Goal: Information Seeking & Learning: Learn about a topic

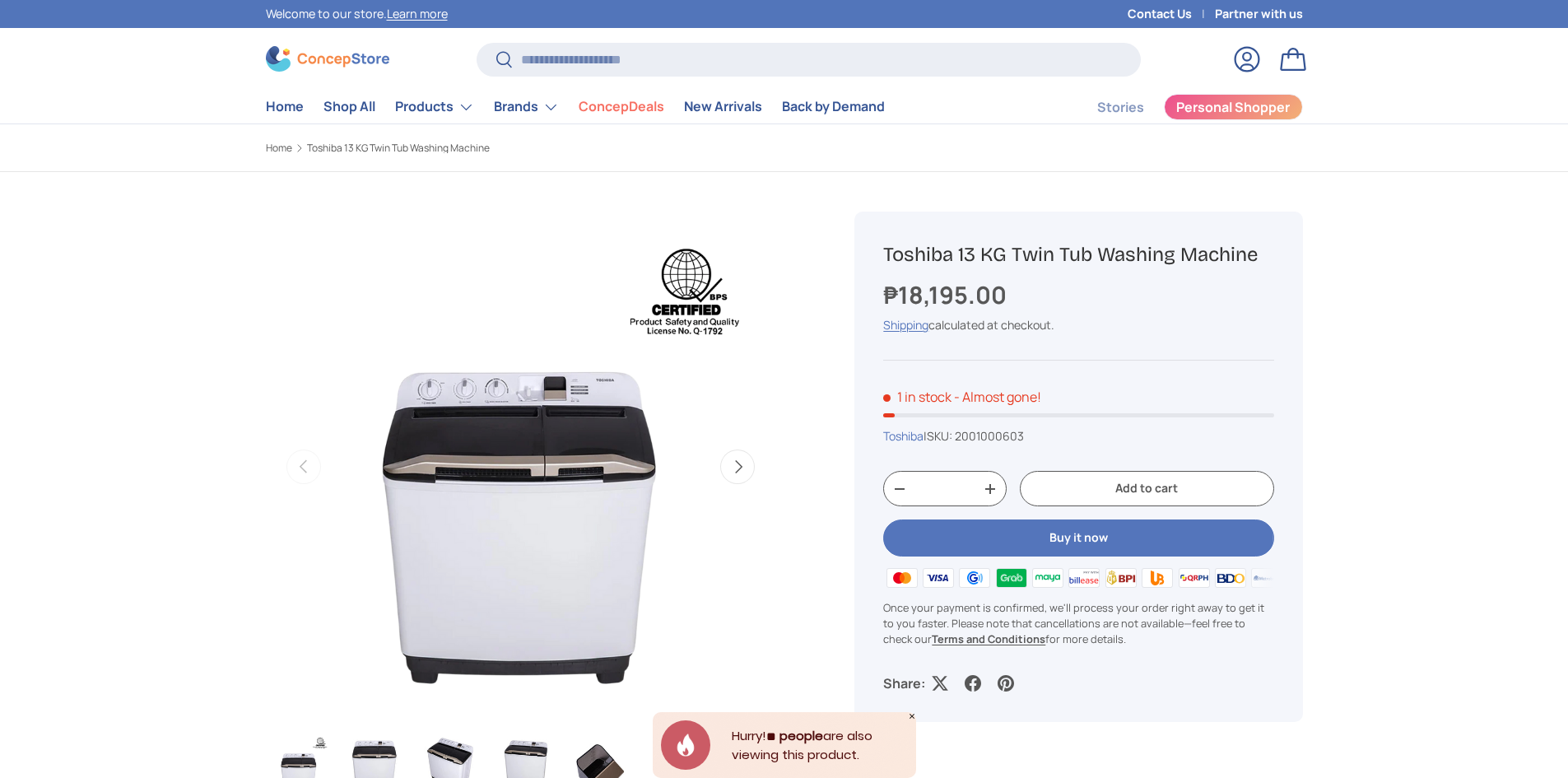
click at [559, 394] on img "Gallery Viewer" at bounding box center [520, 466] width 510 height 510
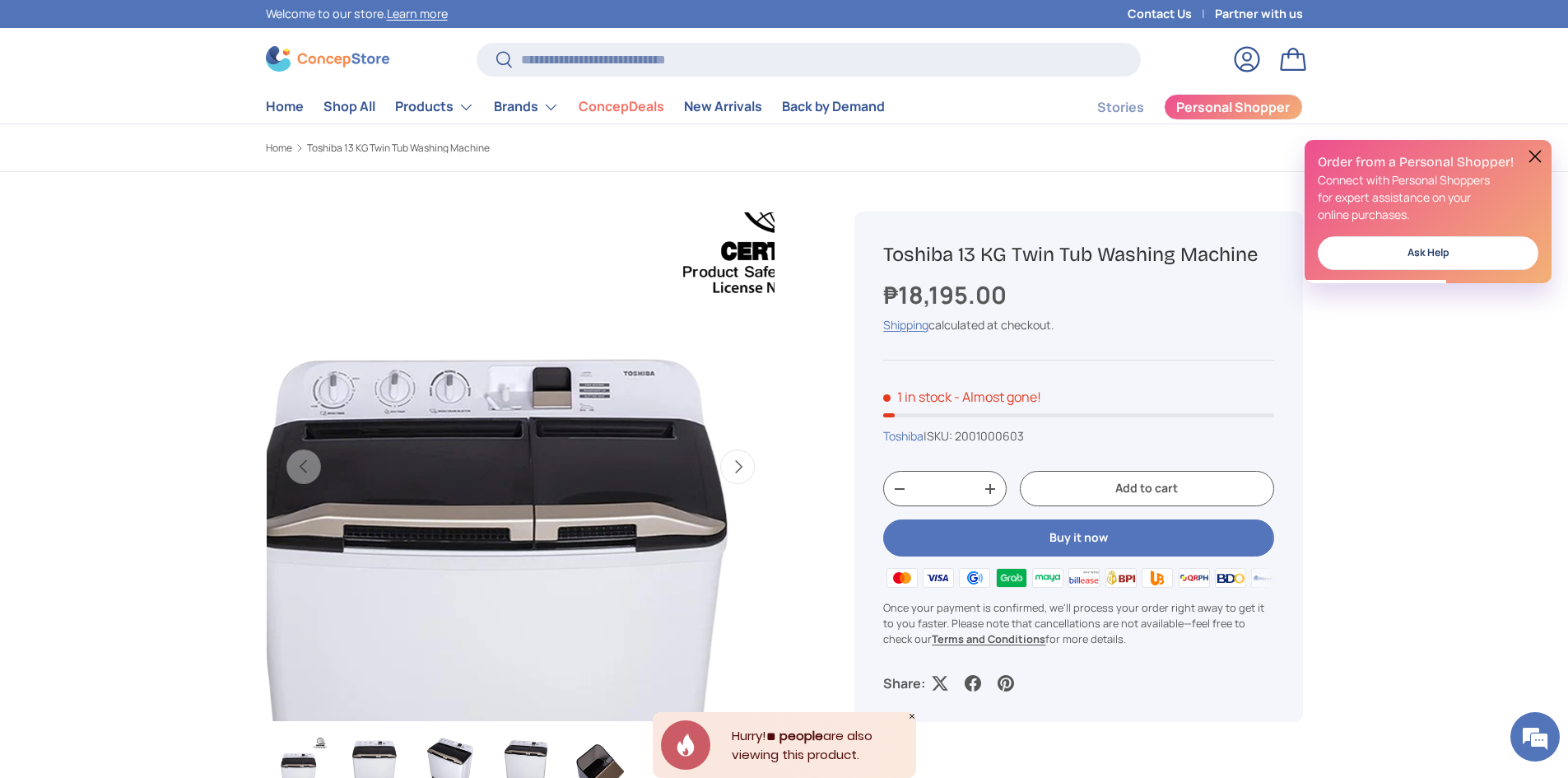
click at [559, 389] on img "Gallery Viewer" at bounding box center [520, 466] width 510 height 510
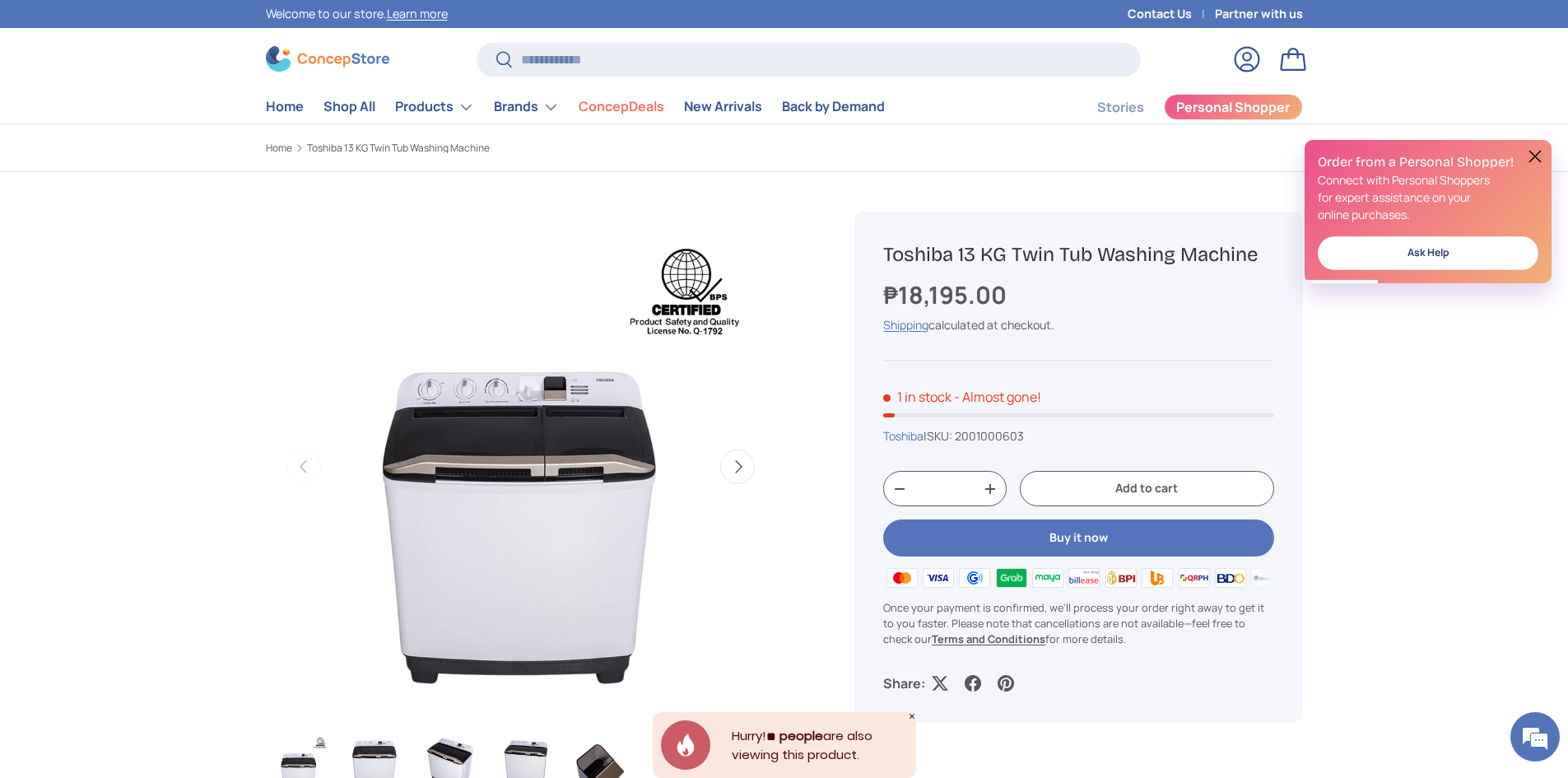
click at [733, 456] on button "Next" at bounding box center [738, 466] width 35 height 35
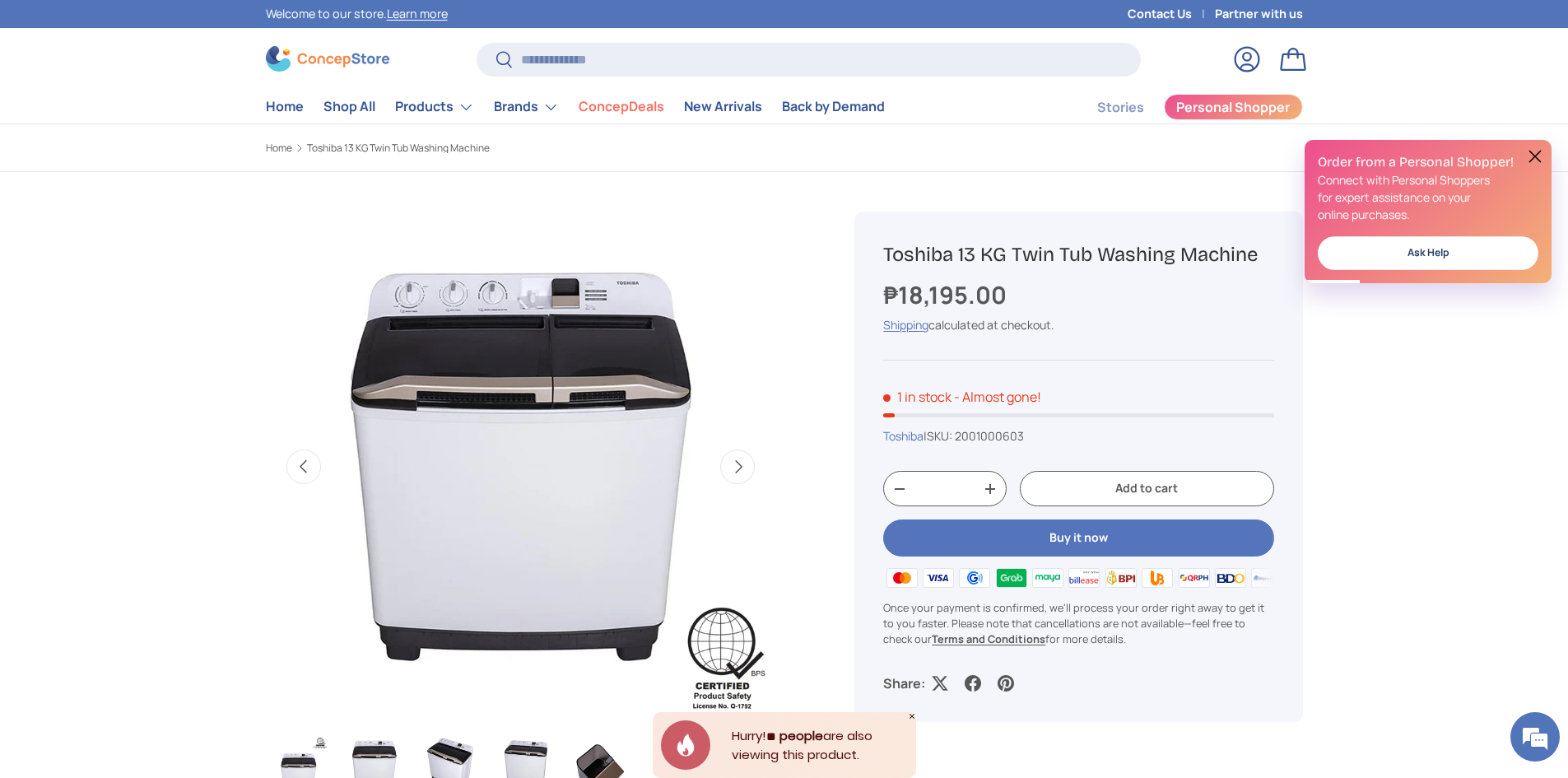
scroll to position [0, 518]
click at [736, 466] on button "Next" at bounding box center [738, 466] width 35 height 35
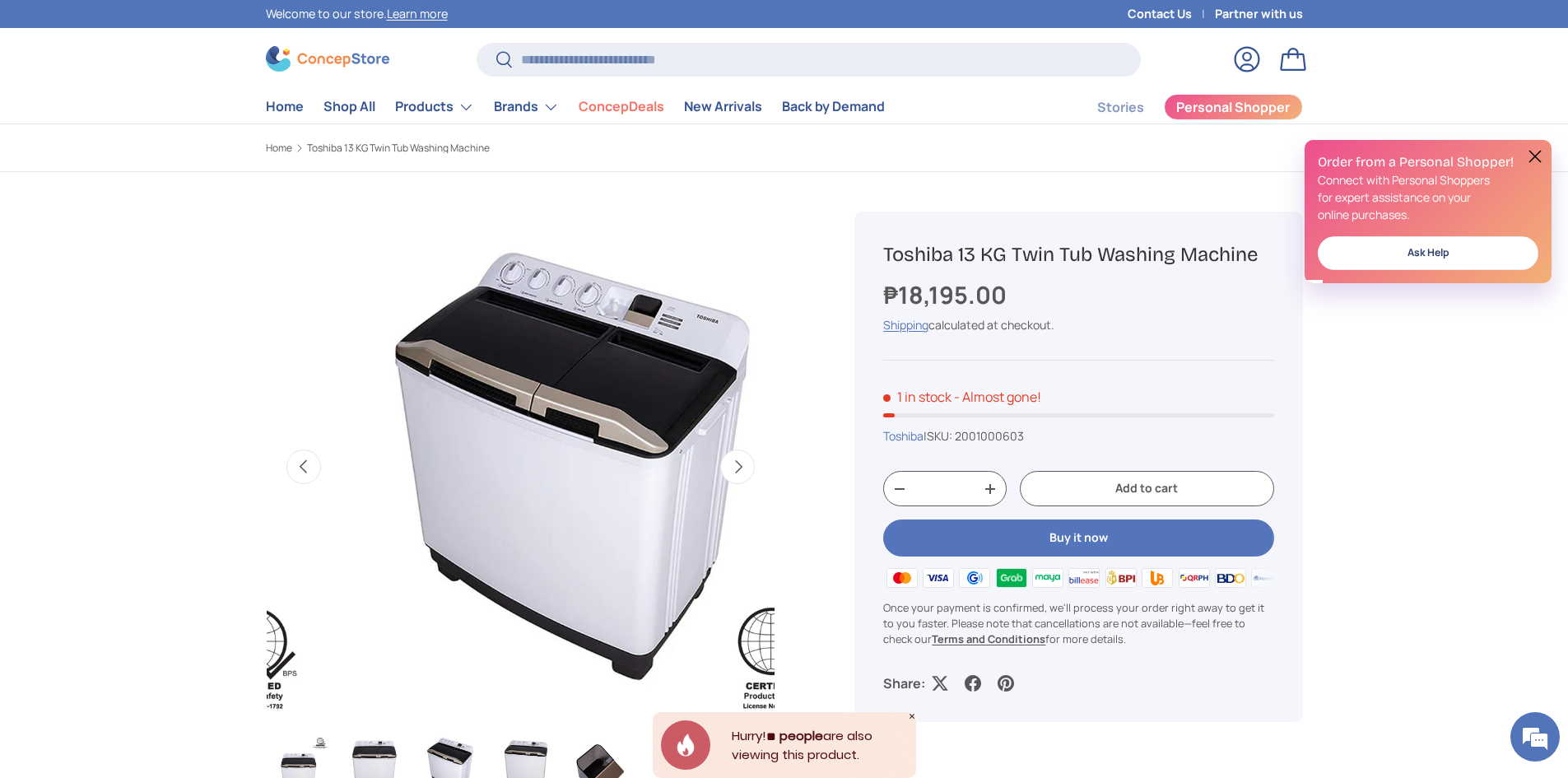
scroll to position [0, 1037]
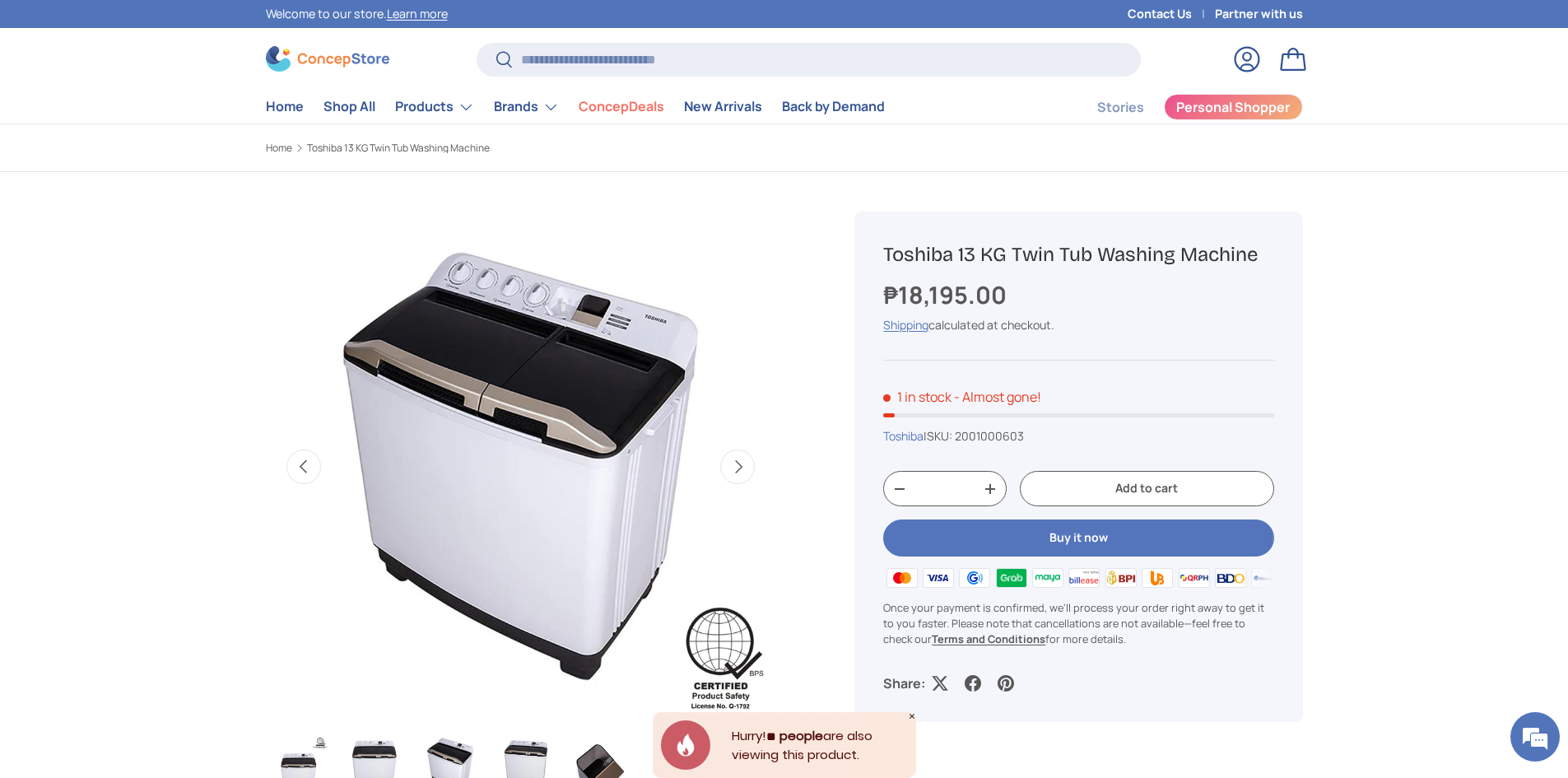
click at [736, 466] on button "Next" at bounding box center [738, 466] width 35 height 35
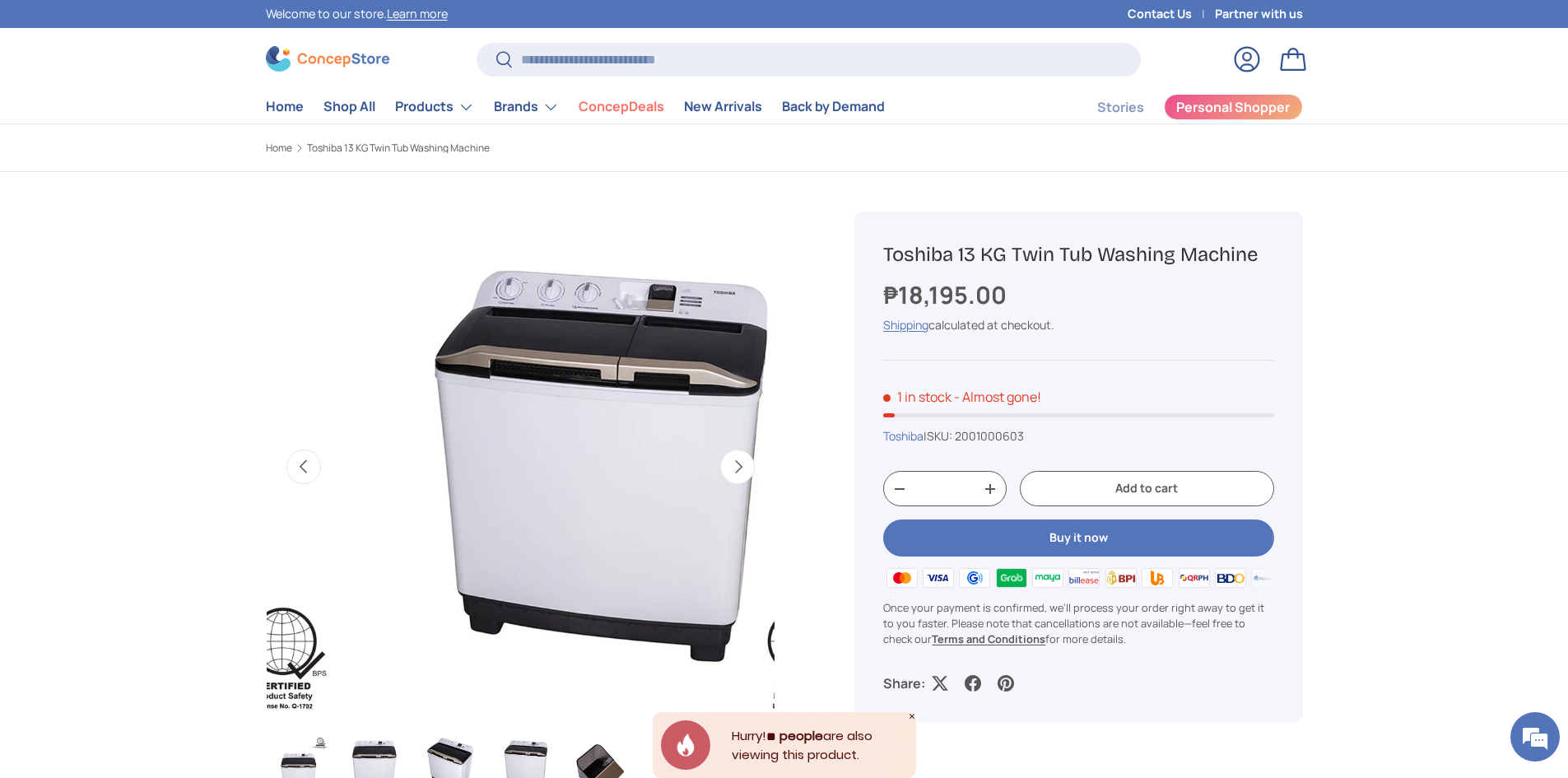
scroll to position [0, 1555]
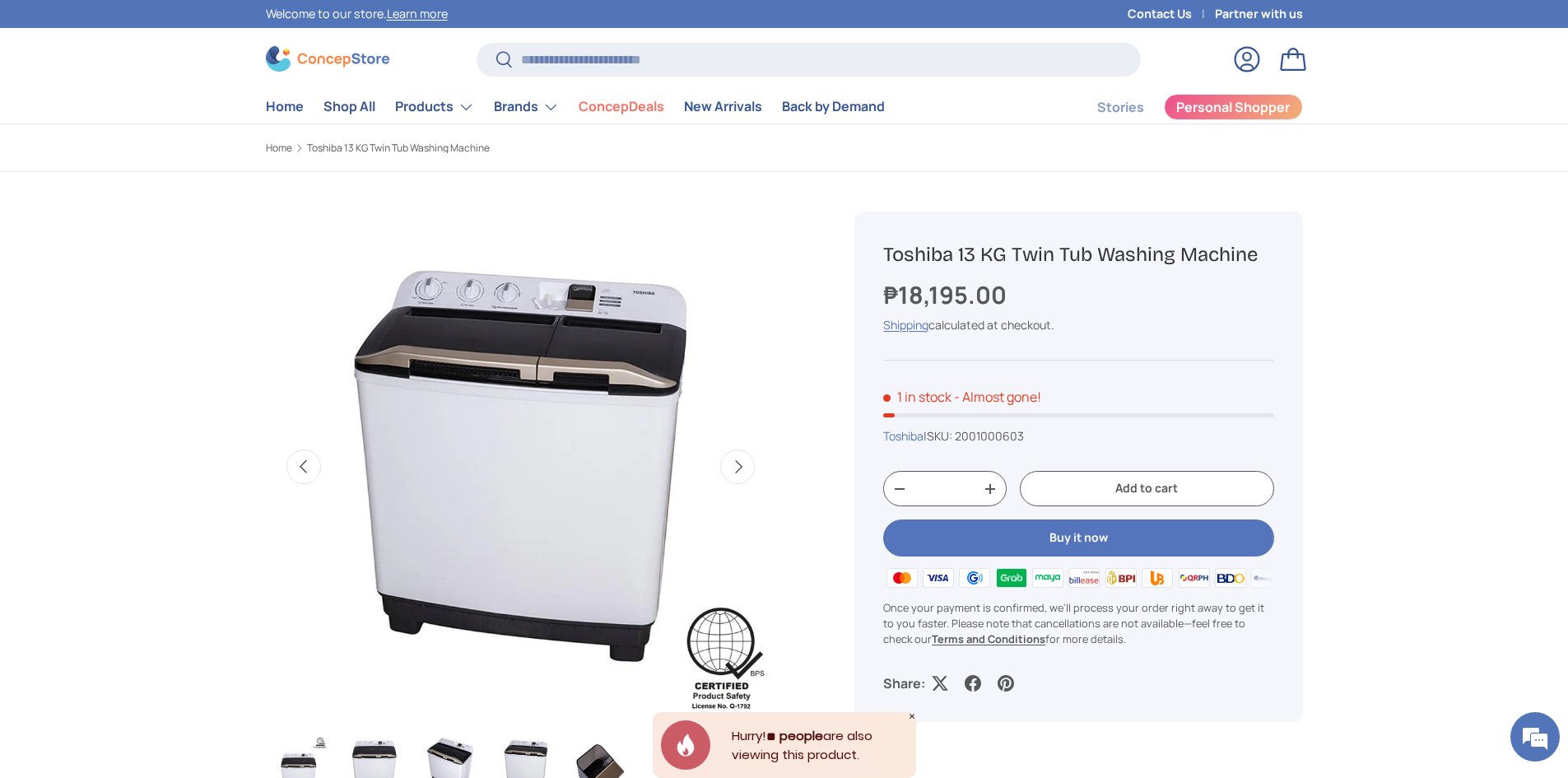
click at [743, 466] on button "Next" at bounding box center [738, 466] width 35 height 35
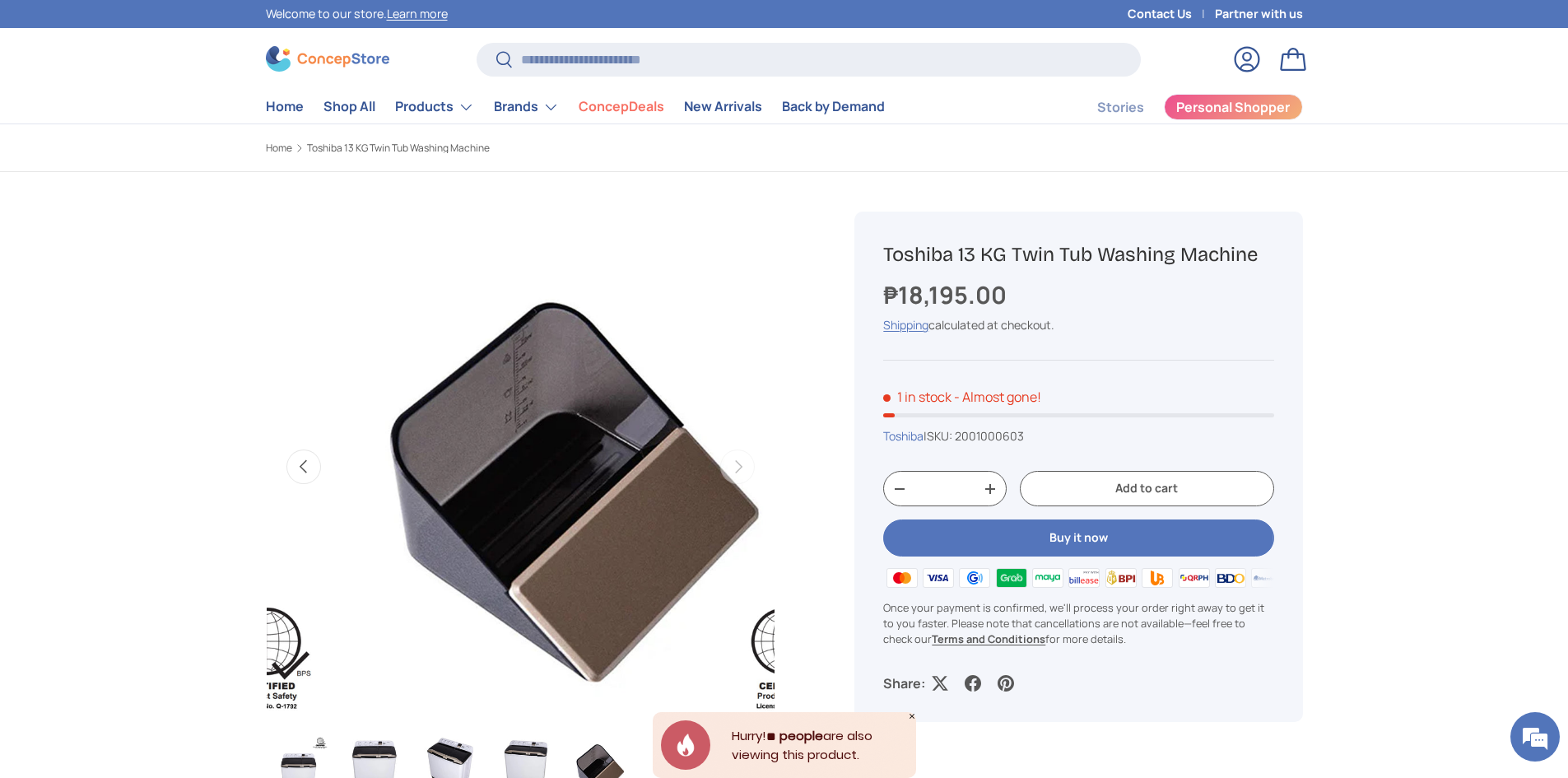
scroll to position [0, 2074]
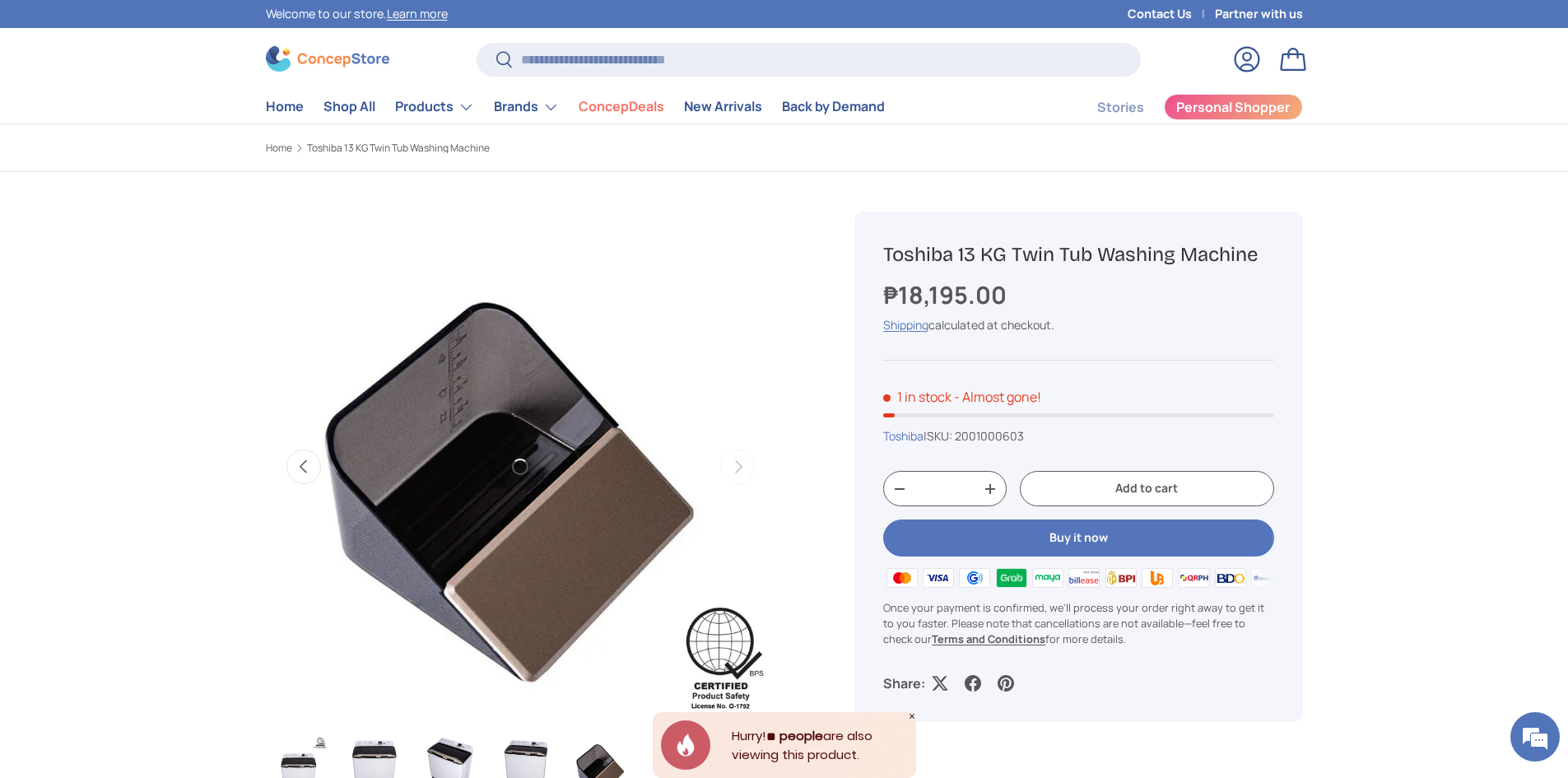
click at [315, 462] on button "Previous" at bounding box center [303, 466] width 35 height 35
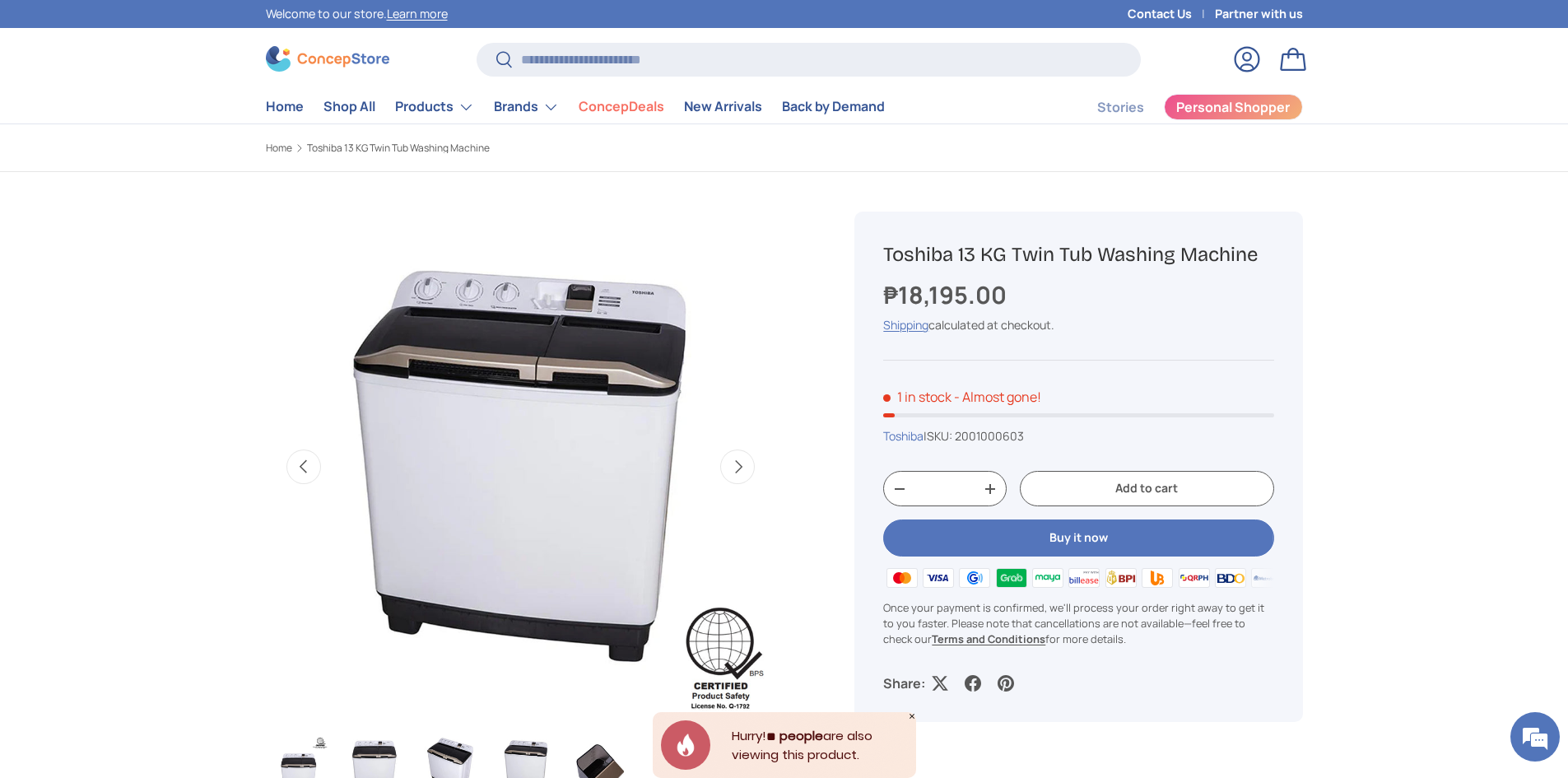
scroll to position [0, 1555]
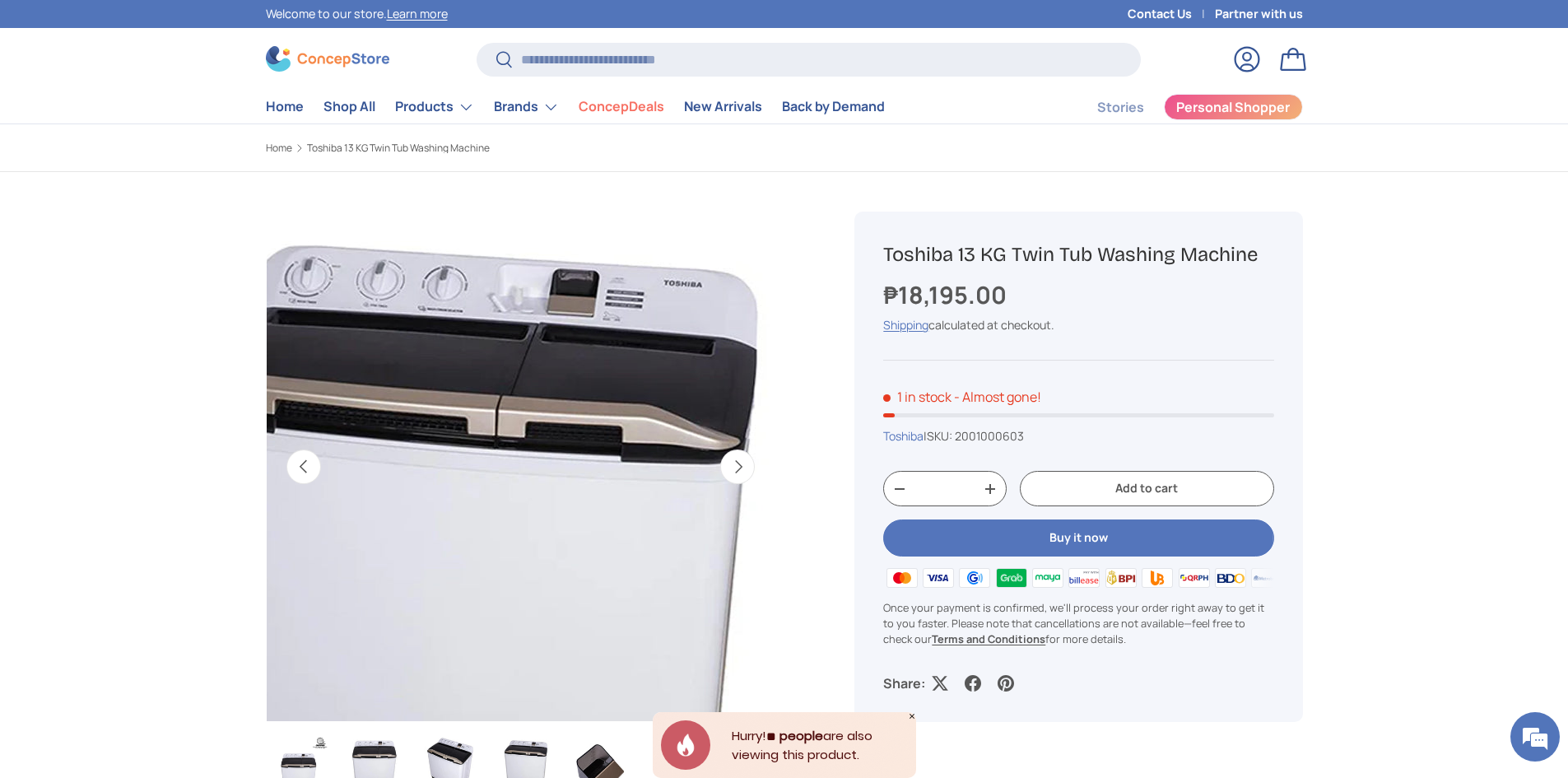
click at [591, 304] on img "Gallery Viewer" at bounding box center [521, 466] width 510 height 510
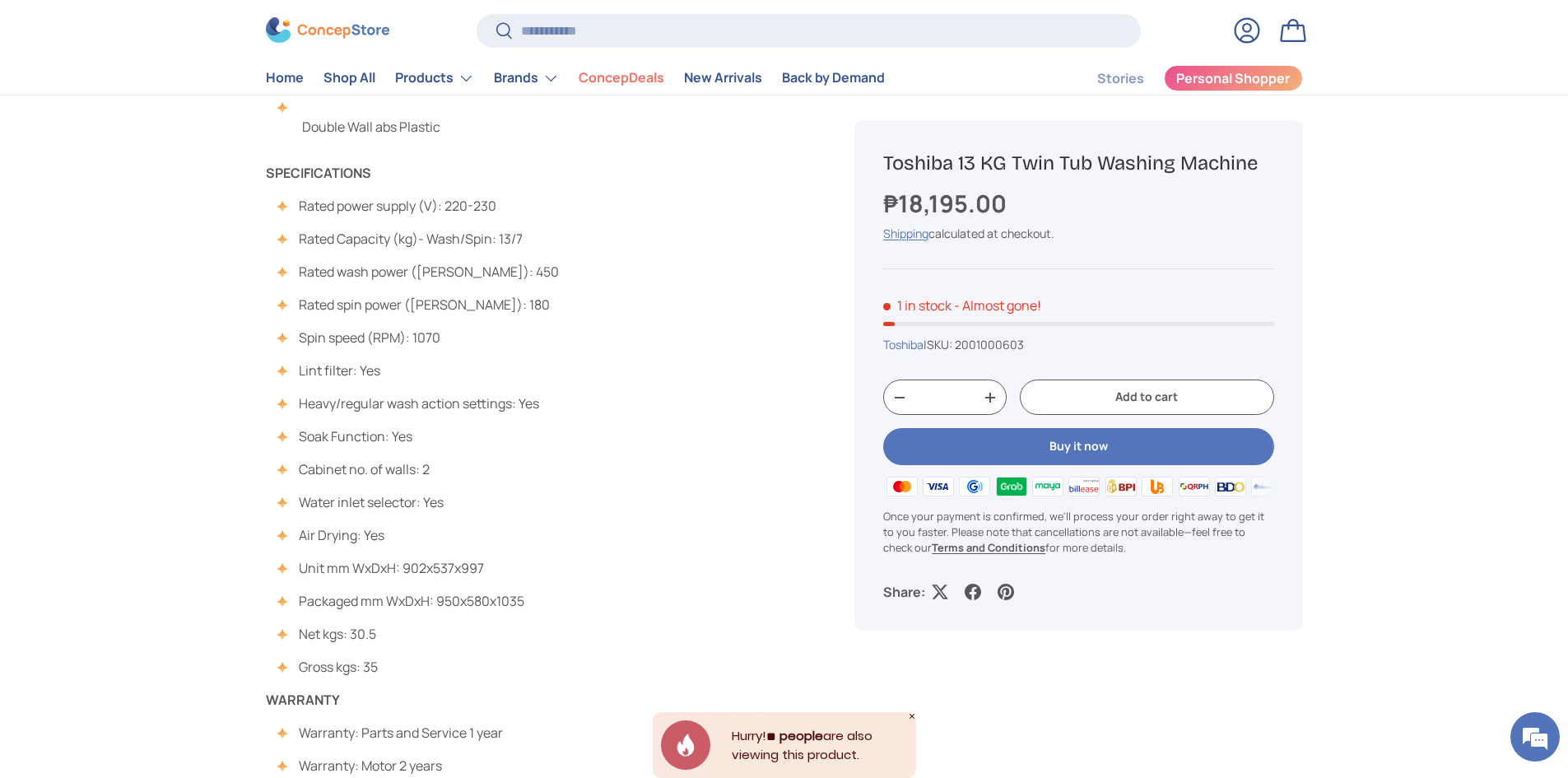
scroll to position [494, 0]
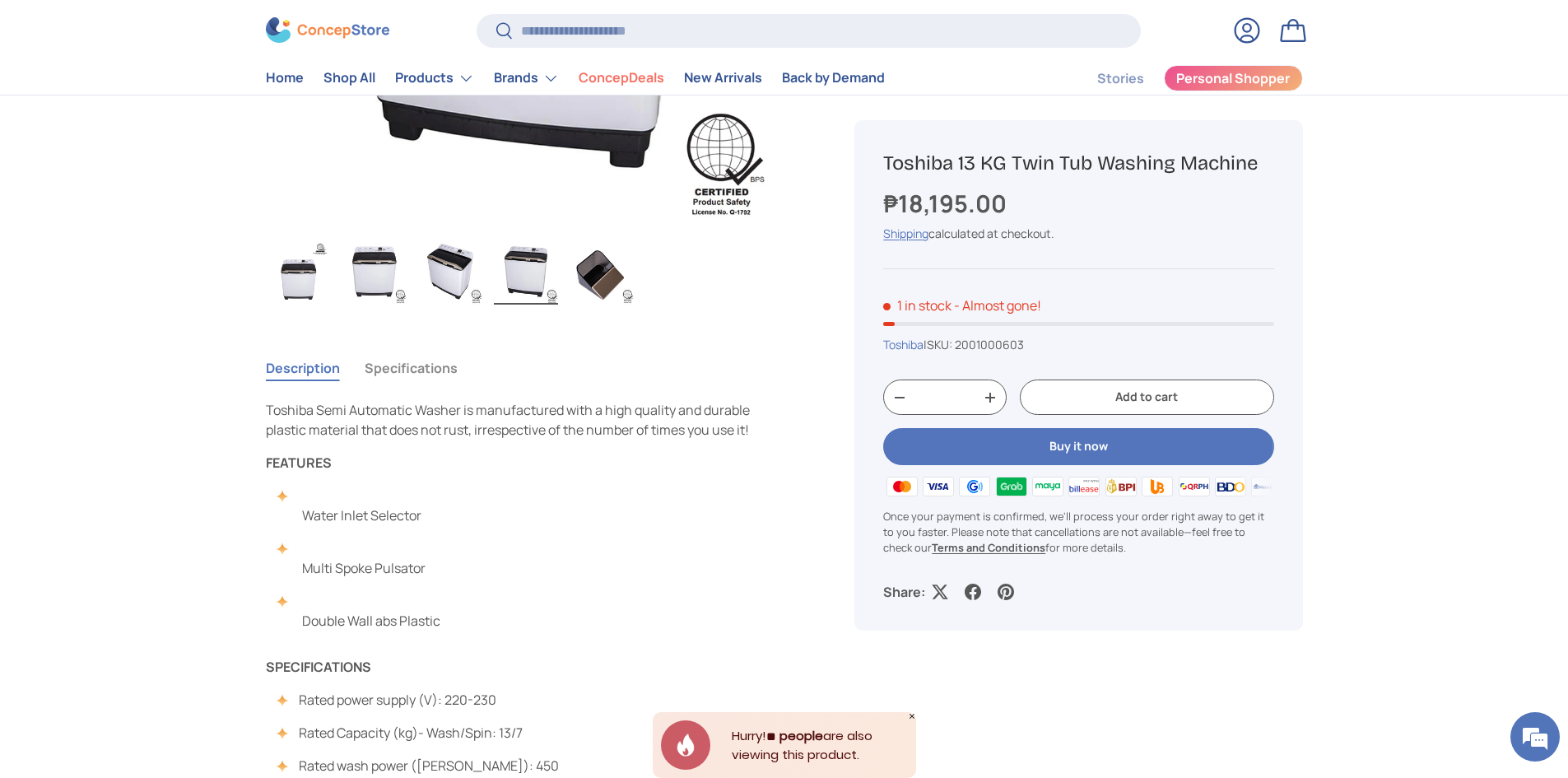
click at [602, 280] on img "Gallery Viewer" at bounding box center [601, 271] width 64 height 66
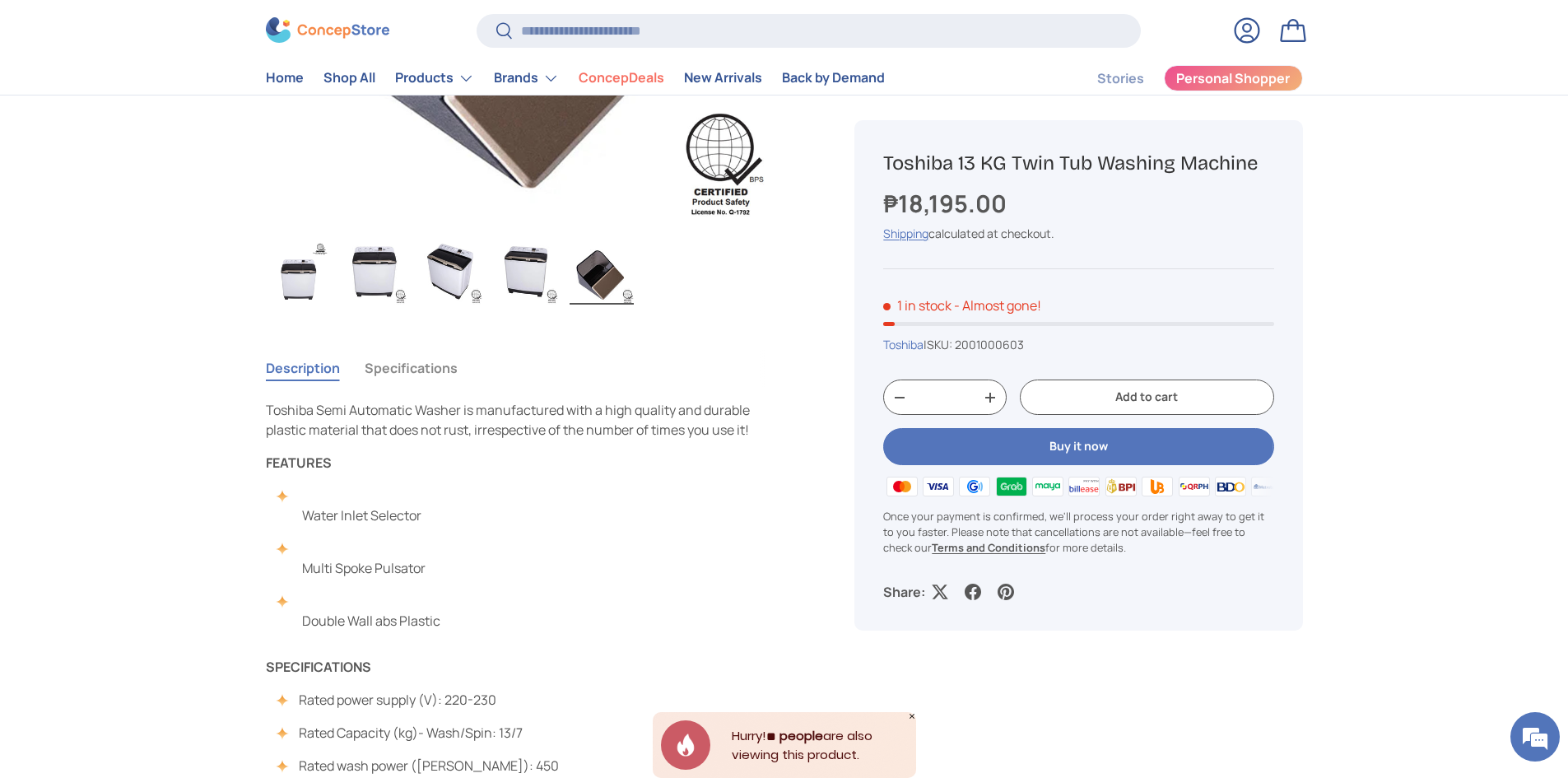
scroll to position [0, 0]
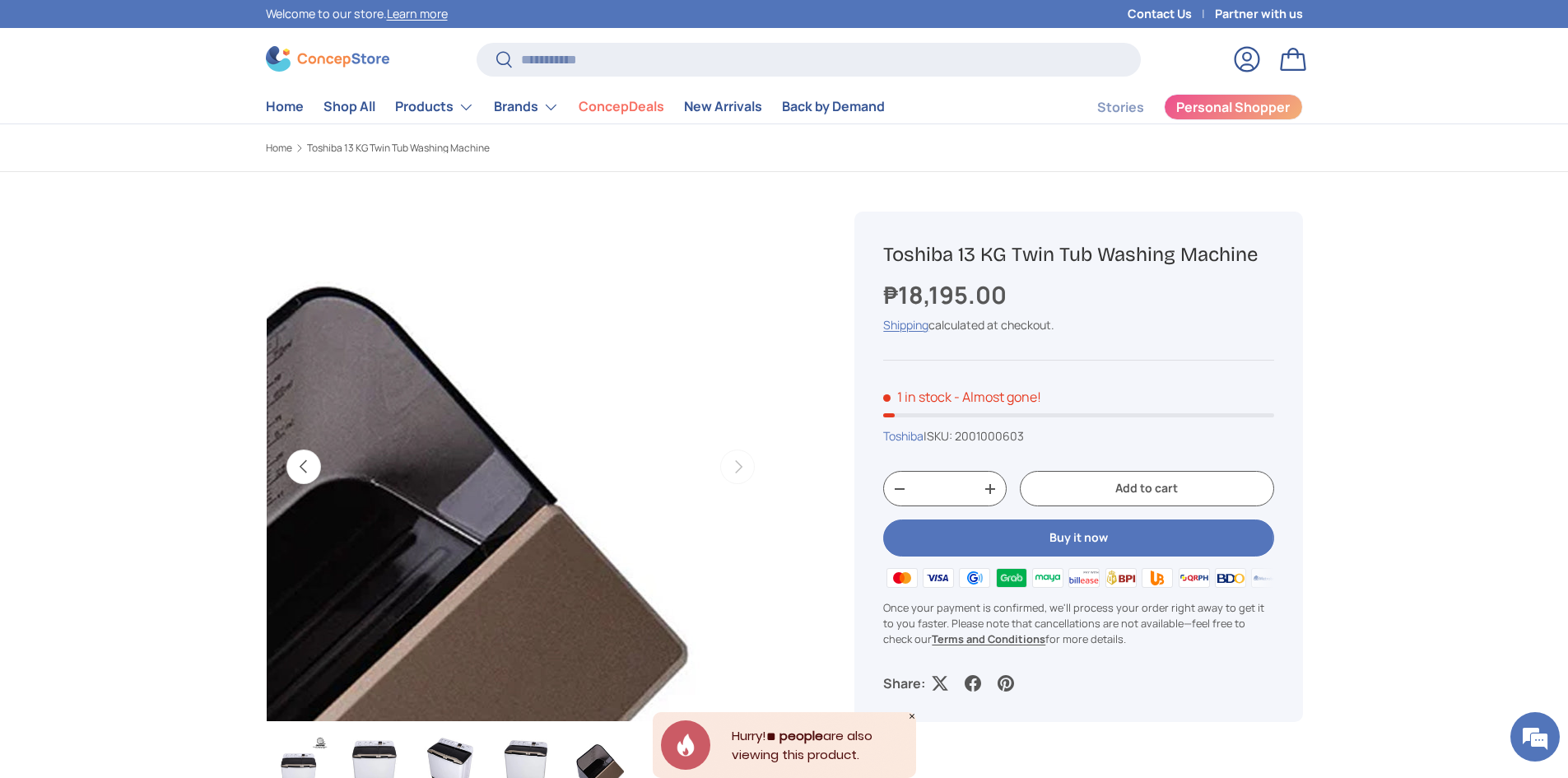
click at [702, 323] on img "Gallery Viewer" at bounding box center [521, 466] width 510 height 510
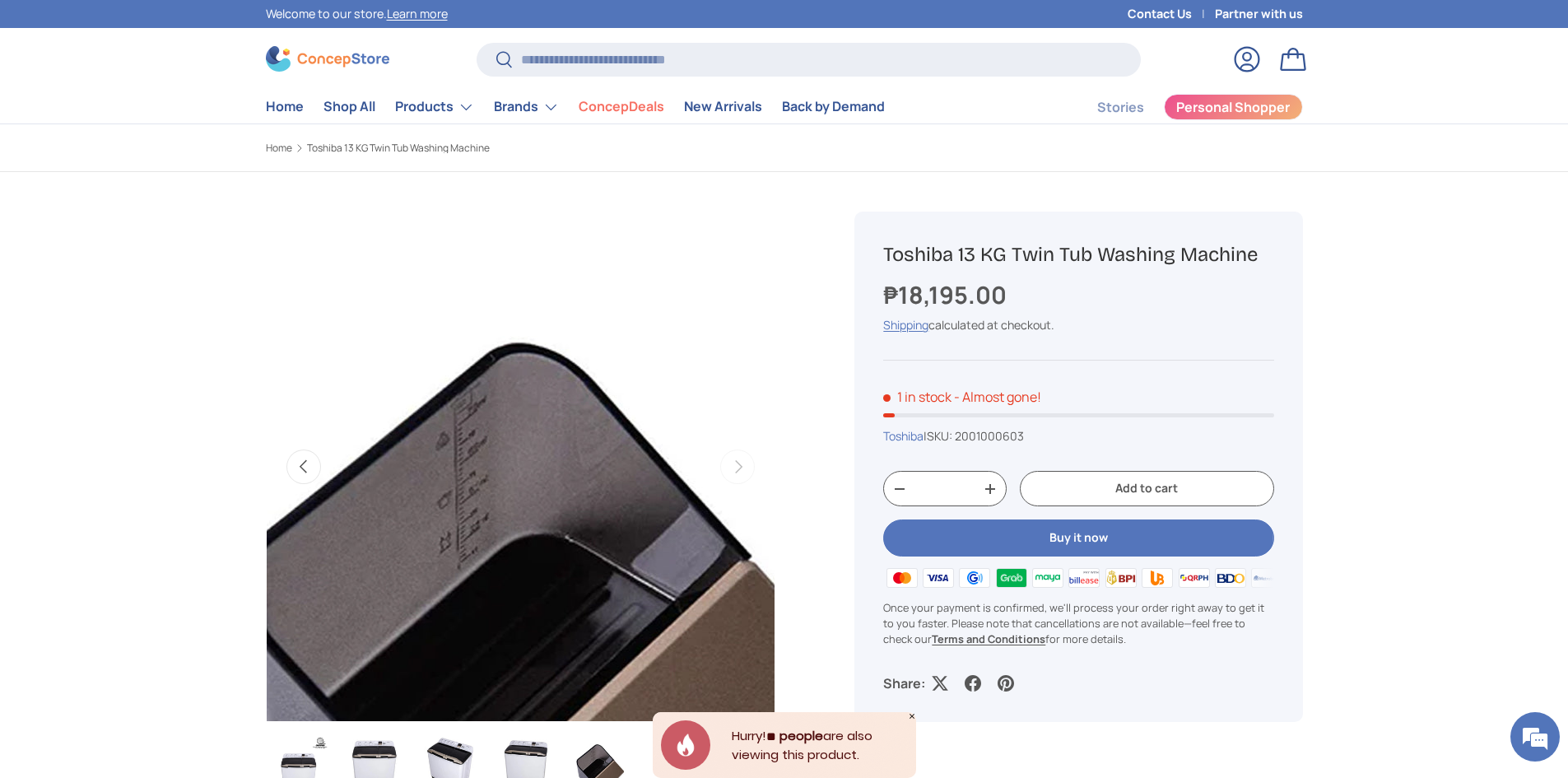
click at [440, 248] on img "Gallery Viewer" at bounding box center [521, 466] width 510 height 510
